Goal: Check status: Check status

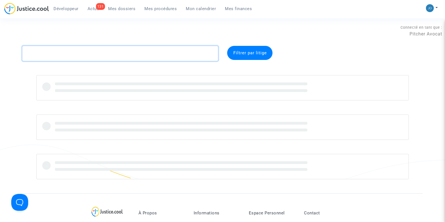
drag, startPoint x: 0, startPoint y: 0, endPoint x: 178, endPoint y: 50, distance: 185.2
click at [178, 50] on textarea at bounding box center [120, 53] width 196 height 15
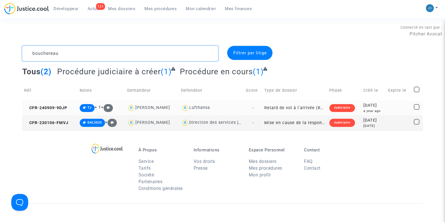
type textarea "bouchereau"
click at [369, 102] on div "[DATE]" at bounding box center [373, 105] width 21 height 6
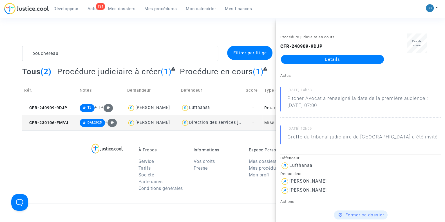
click at [334, 61] on link "Détails" at bounding box center [332, 59] width 103 height 9
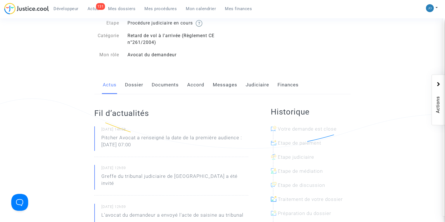
scroll to position [46, 0]
click at [130, 82] on link "Dossier" at bounding box center [134, 84] width 18 height 19
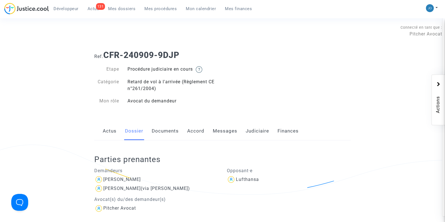
click at [155, 137] on link "Documents" at bounding box center [165, 131] width 27 height 19
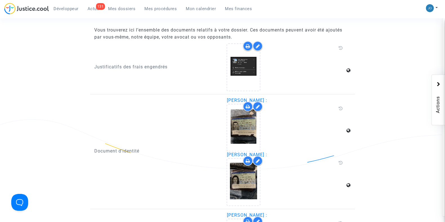
scroll to position [768, 0]
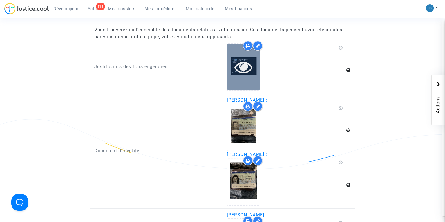
click at [243, 64] on icon at bounding box center [243, 67] width 18 height 18
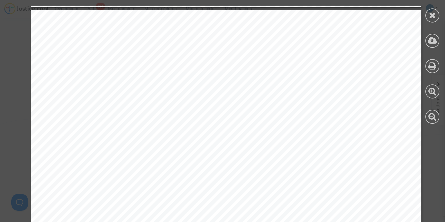
scroll to position [1405, 0]
click at [432, 14] on icon at bounding box center [432, 15] width 7 height 8
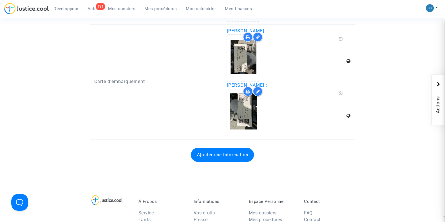
scroll to position [953, 0]
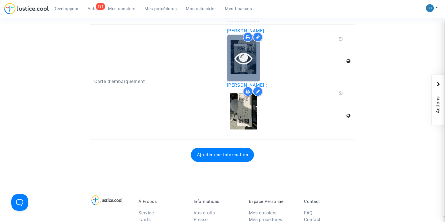
click at [237, 64] on div at bounding box center [243, 58] width 33 height 46
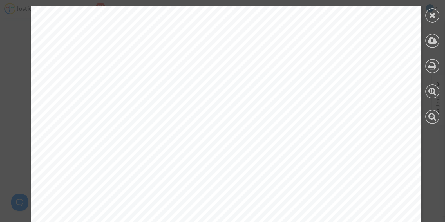
scroll to position [0, 0]
click at [428, 16] on div at bounding box center [432, 15] width 14 height 14
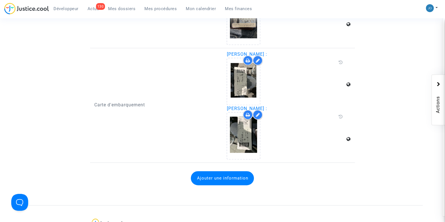
scroll to position [929, 0]
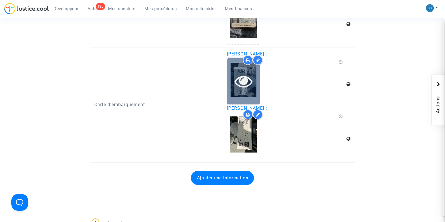
click at [239, 73] on icon at bounding box center [243, 81] width 18 height 18
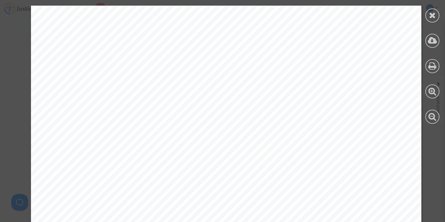
scroll to position [292, 0]
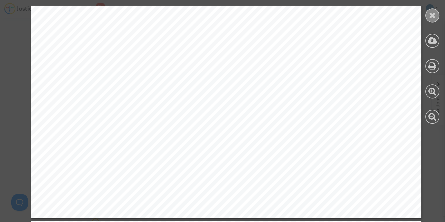
click at [429, 15] on icon at bounding box center [432, 15] width 7 height 8
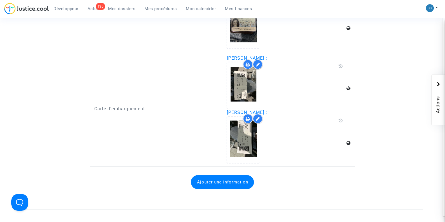
scroll to position [926, 0]
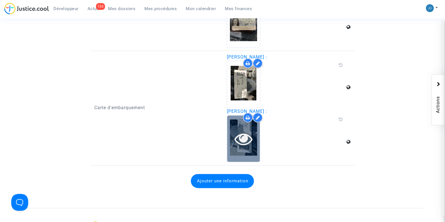
click at [241, 142] on icon at bounding box center [243, 139] width 18 height 18
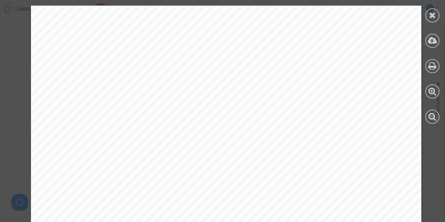
scroll to position [182, 0]
